Goal: Find specific page/section: Find specific page/section

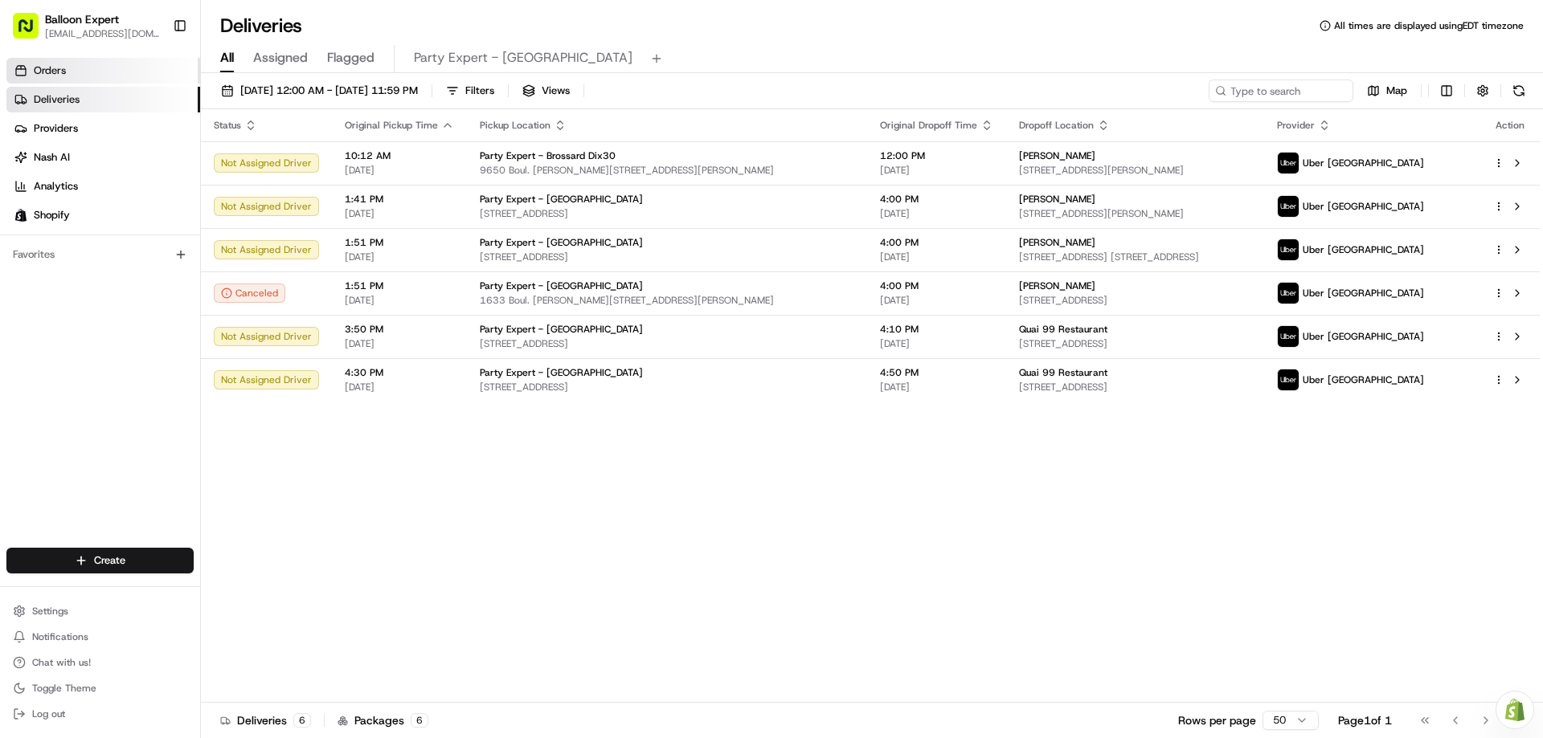
click at [80, 65] on link "Orders" at bounding box center [103, 71] width 194 height 26
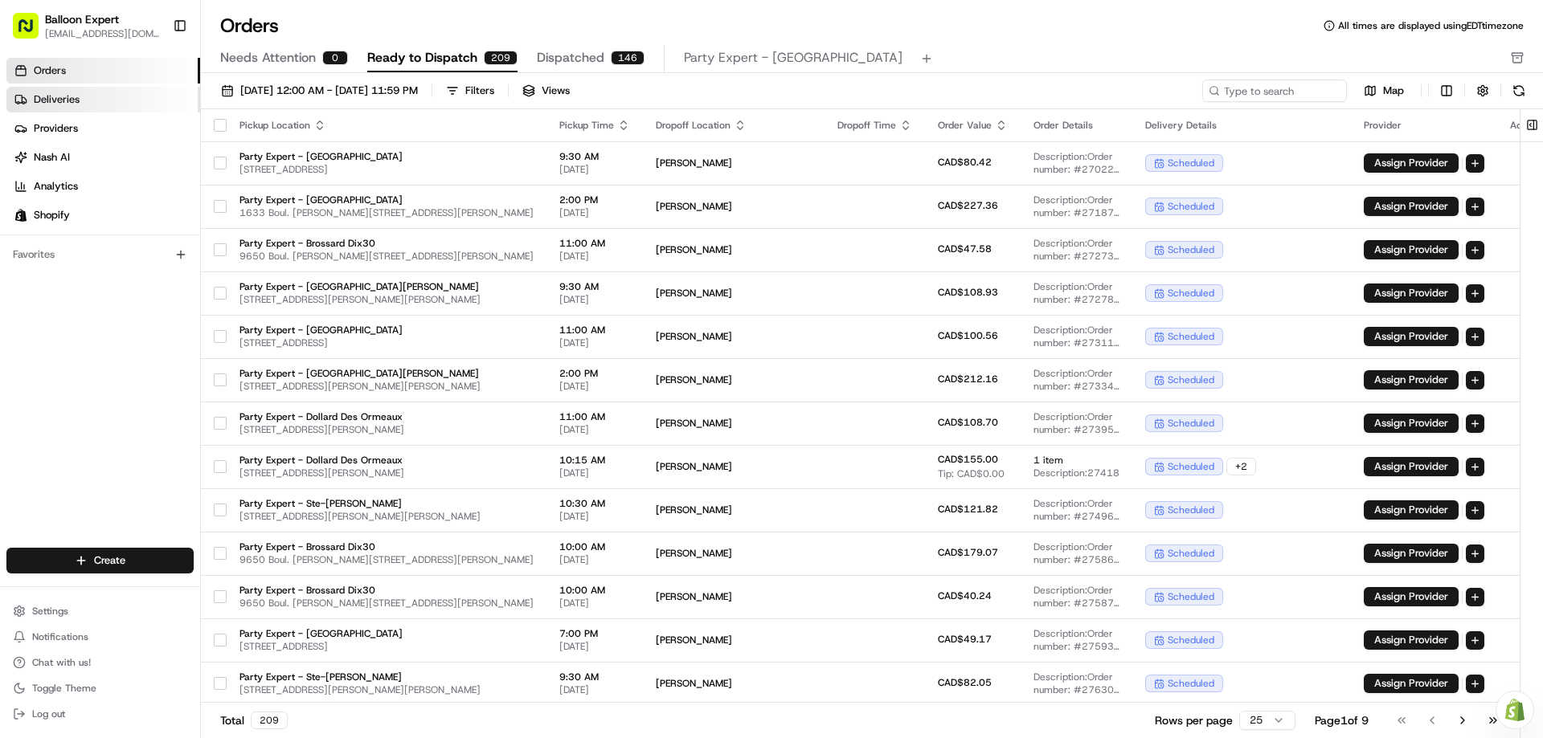
click at [55, 101] on span "Deliveries" at bounding box center [57, 99] width 46 height 14
